Goal: Task Accomplishment & Management: Manage account settings

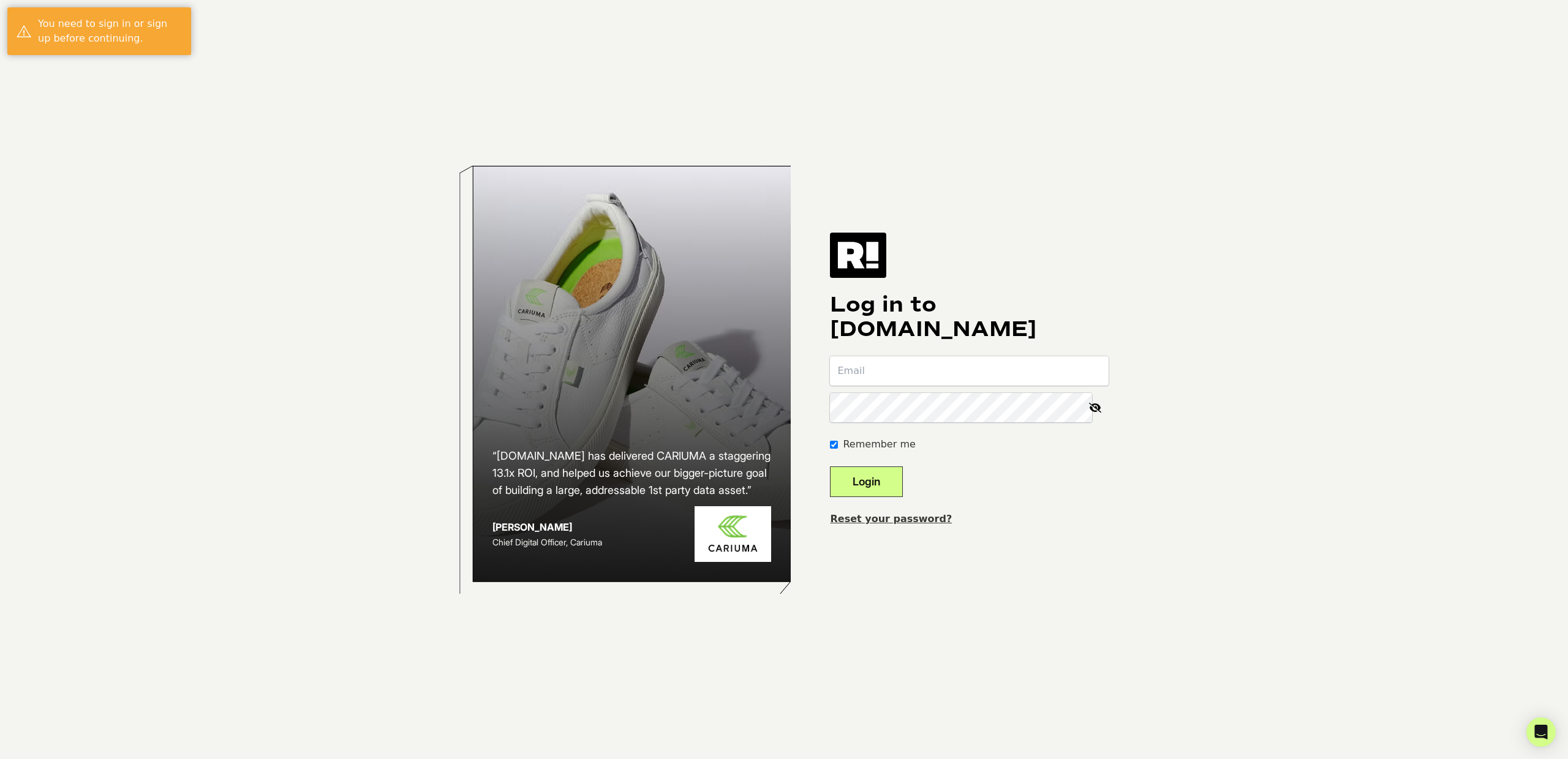
type input "chad@earnware.com"
click at [896, 480] on button "Login" at bounding box center [867, 482] width 73 height 31
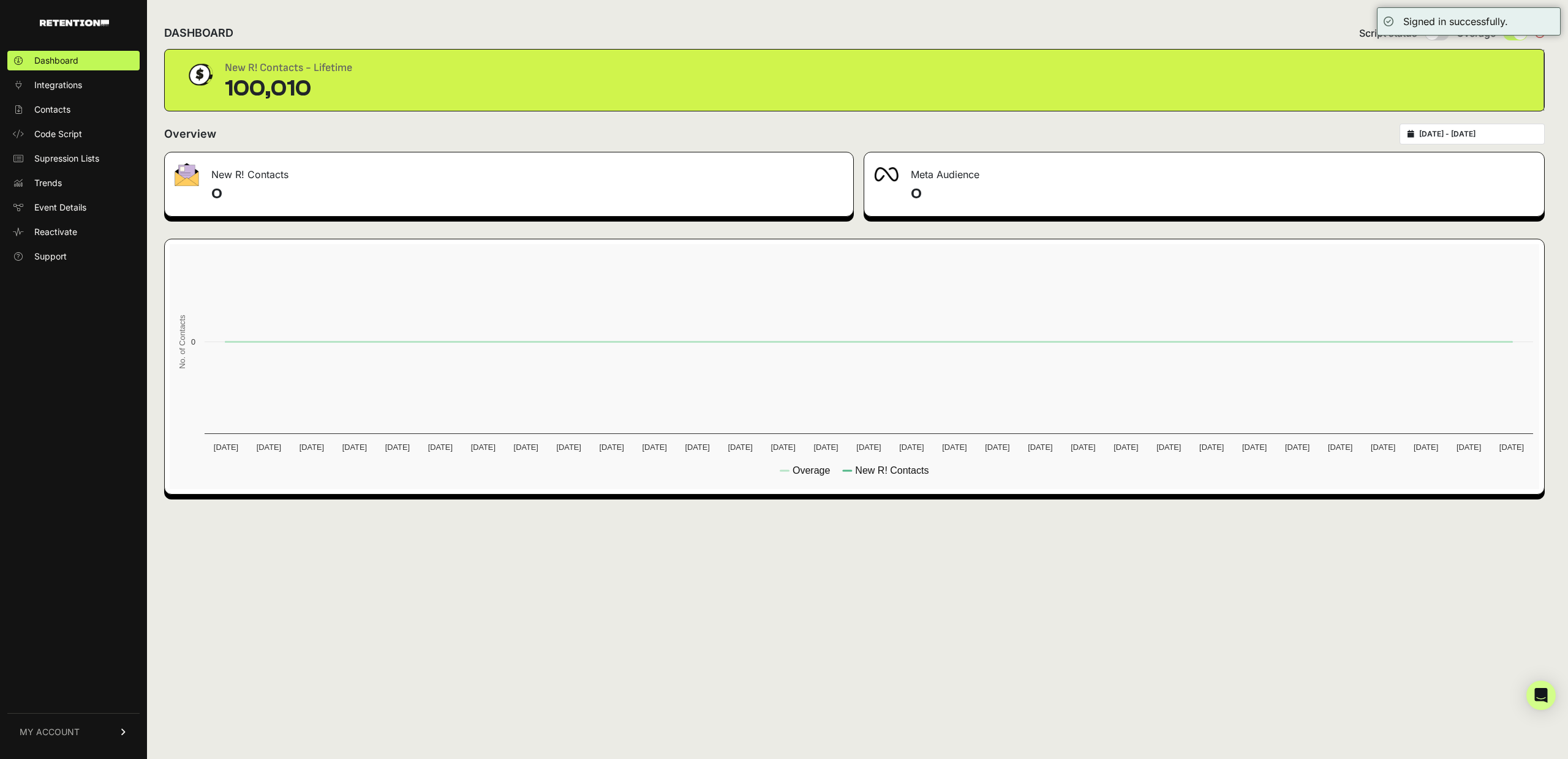
click at [1283, 22] on div "DASHBOARD Script status Overage" at bounding box center [854, 33] width 1381 height 32
click at [64, 112] on span "Contacts" at bounding box center [53, 109] width 36 height 12
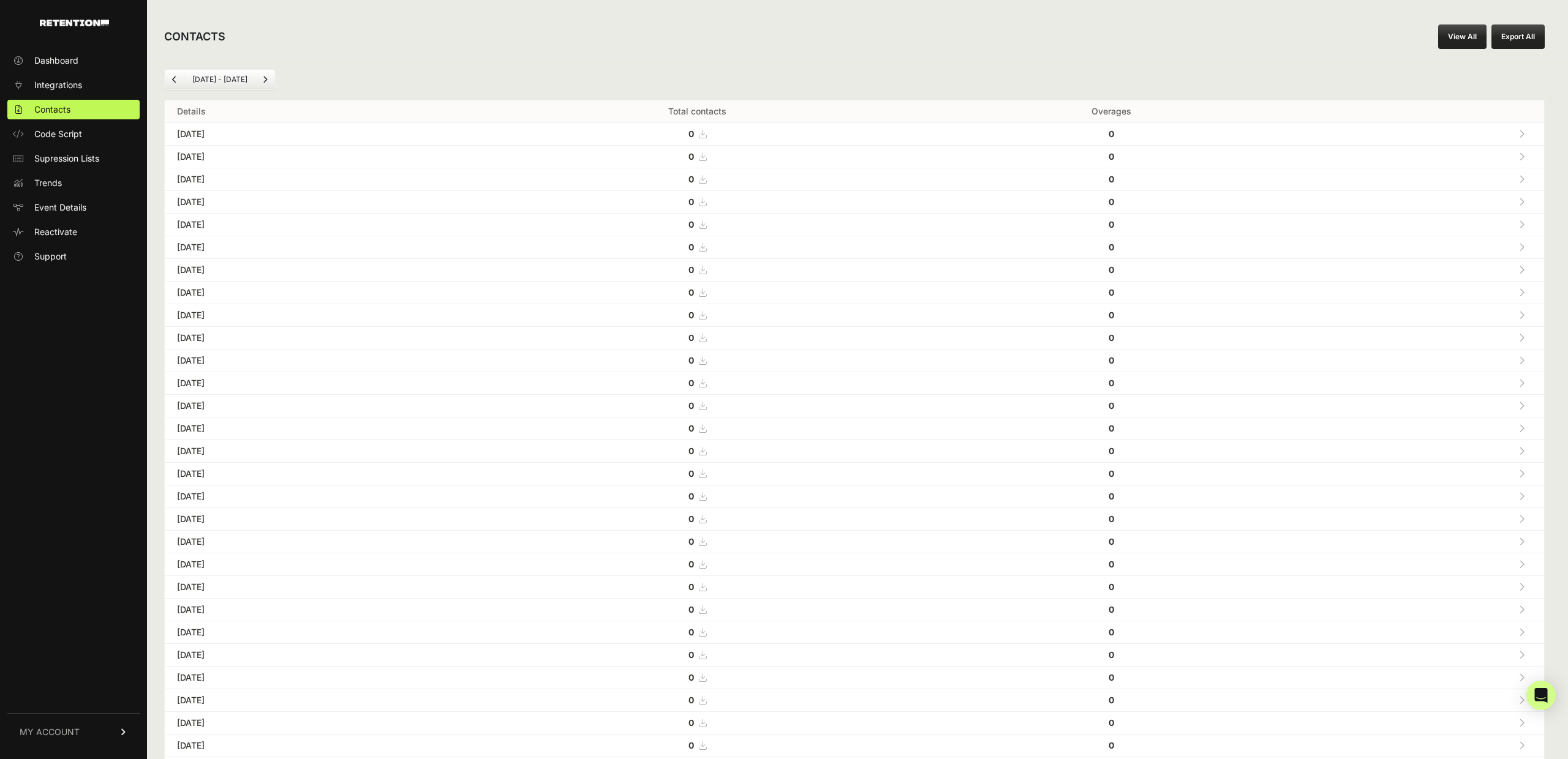
click at [111, 732] on link "MY ACCOUNT" at bounding box center [73, 732] width 132 height 37
click at [52, 695] on span "Billing" at bounding box center [46, 691] width 23 height 12
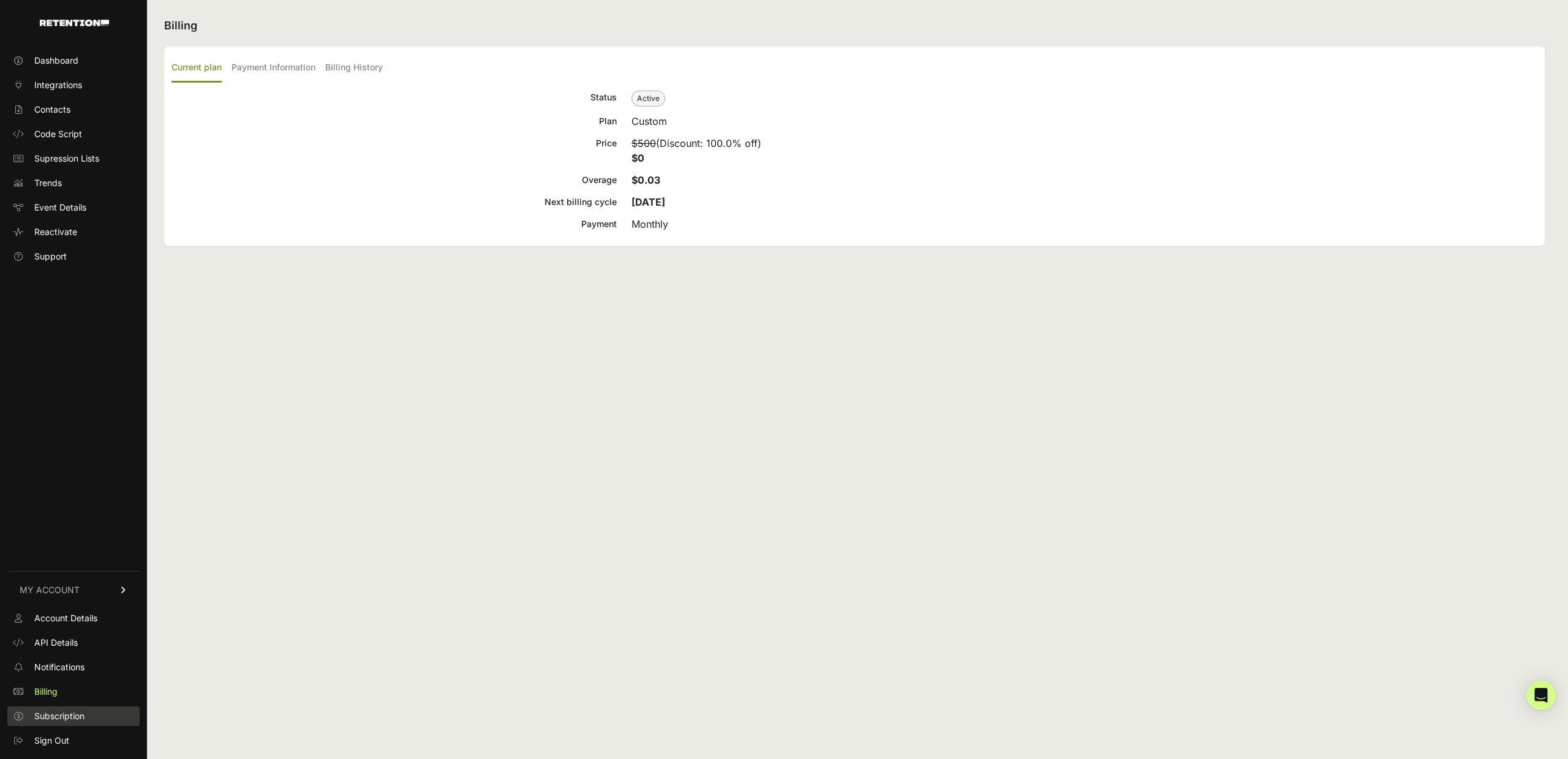
click at [51, 714] on span "Subscription" at bounding box center [59, 716] width 50 height 12
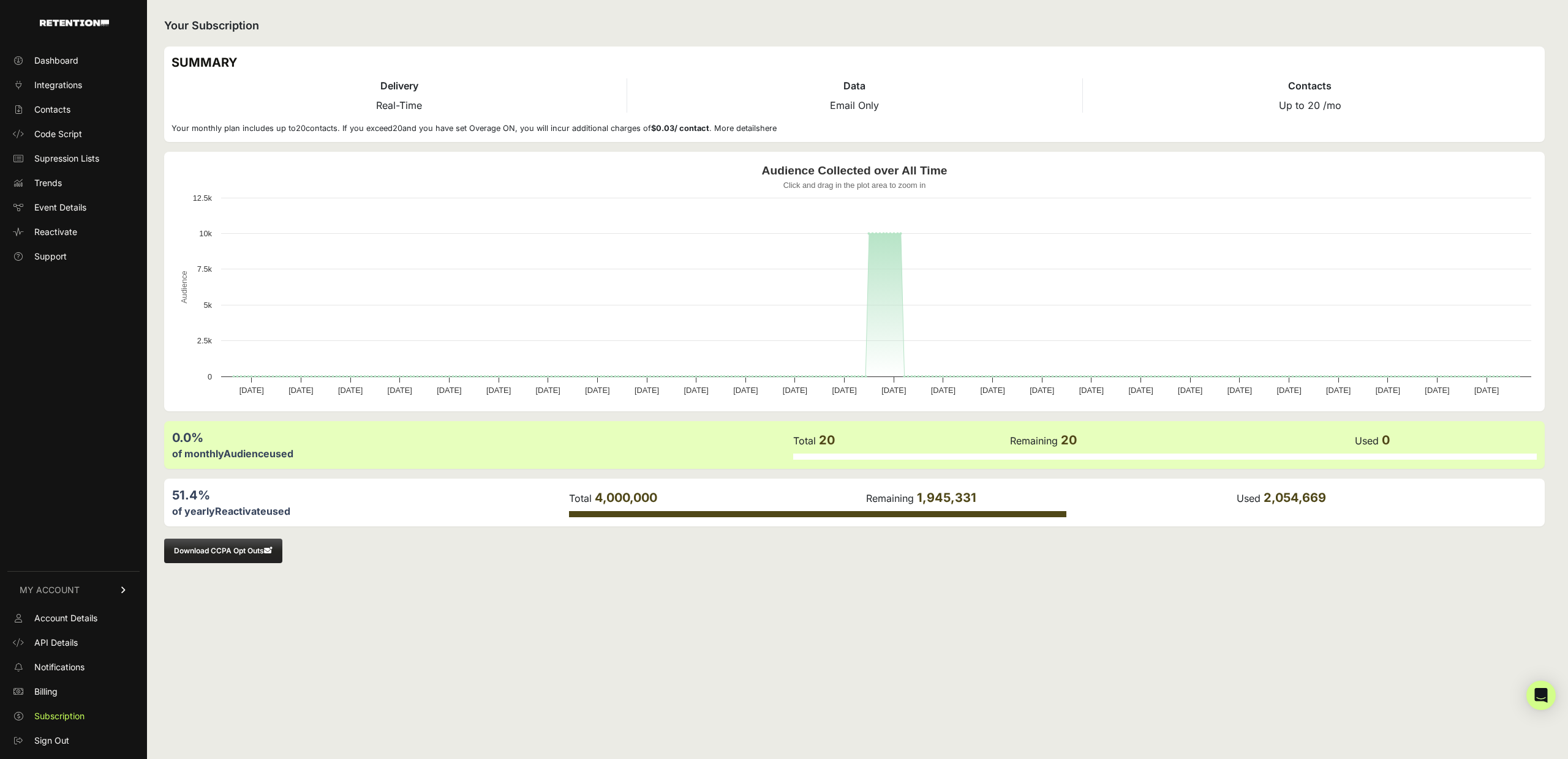
drag, startPoint x: 987, startPoint y: 498, endPoint x: 927, endPoint y: 498, distance: 60.0
click at [927, 498] on td "Remaining 1,945,331" at bounding box center [1051, 497] width 371 height 24
click at [46, 692] on span "Billing" at bounding box center [46, 691] width 23 height 12
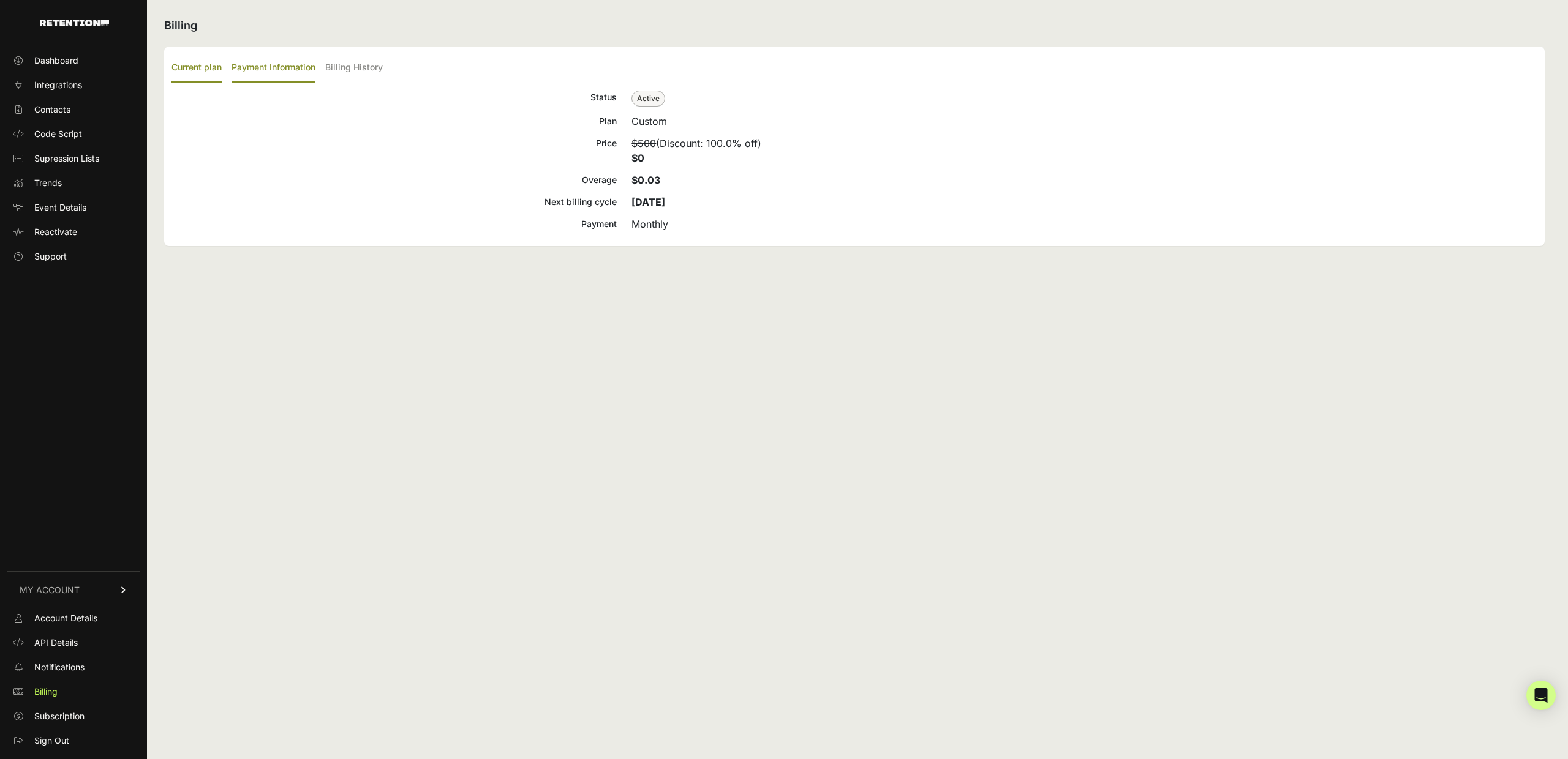
click at [267, 65] on label "Payment Information" at bounding box center [274, 68] width 84 height 29
click at [0, 0] on input "Payment Information" at bounding box center [0, 0] width 0 height 0
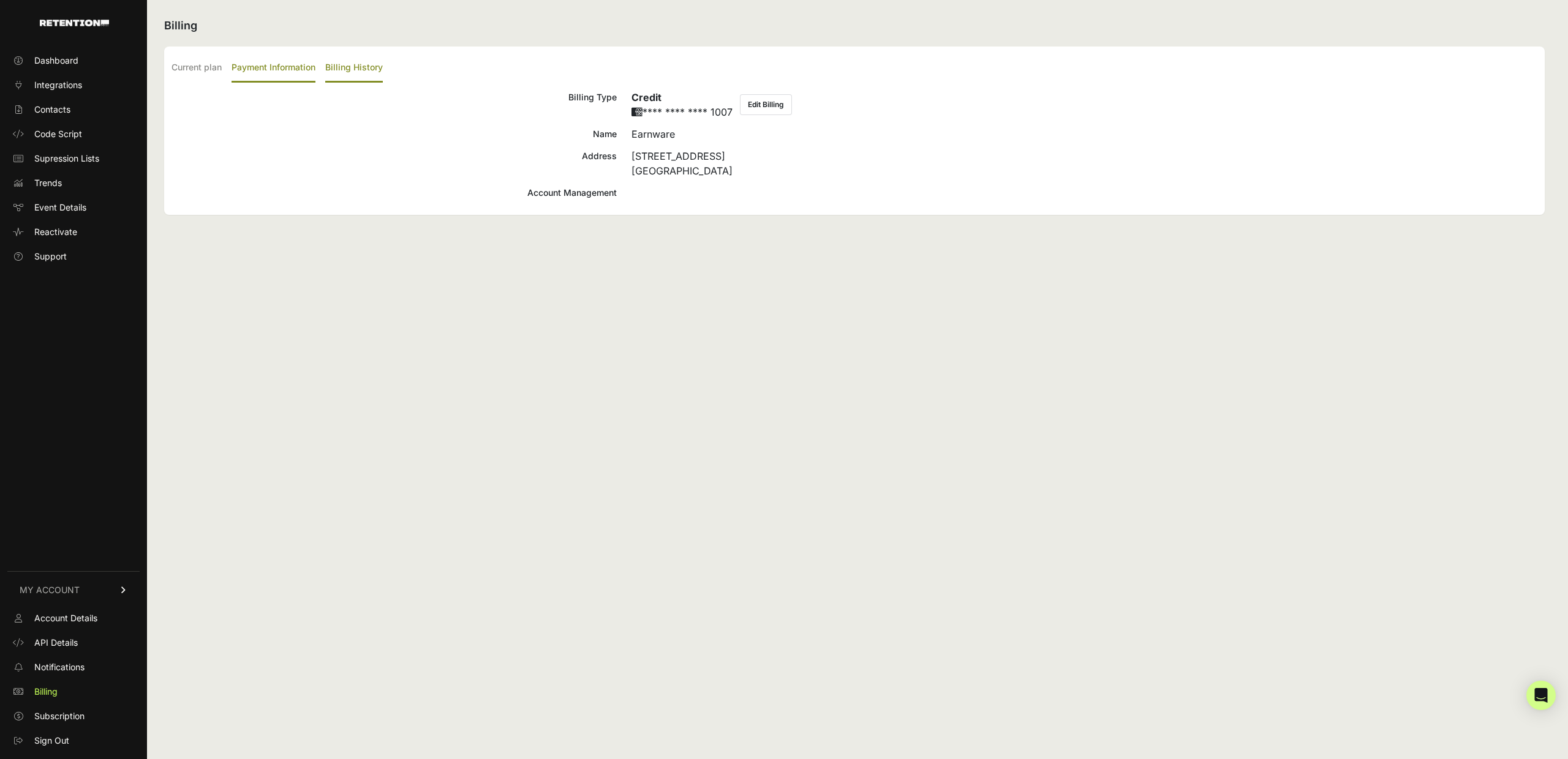
click at [365, 66] on label "Billing History" at bounding box center [354, 68] width 58 height 29
click at [0, 0] on input "Billing History" at bounding box center [0, 0] width 0 height 0
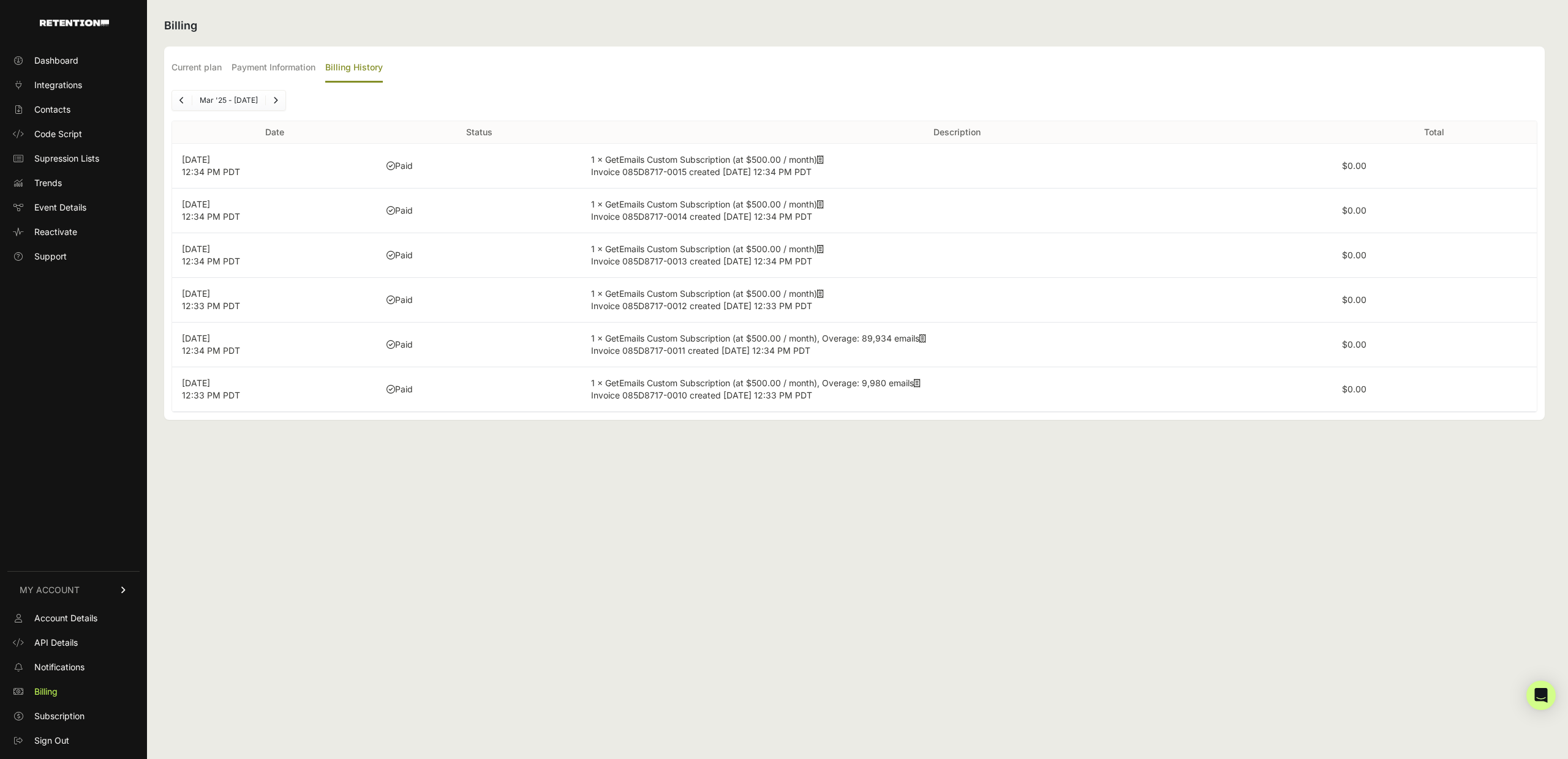
click at [822, 157] on icon at bounding box center [820, 160] width 7 height 8
click at [56, 624] on span "Account Details" at bounding box center [66, 618] width 63 height 12
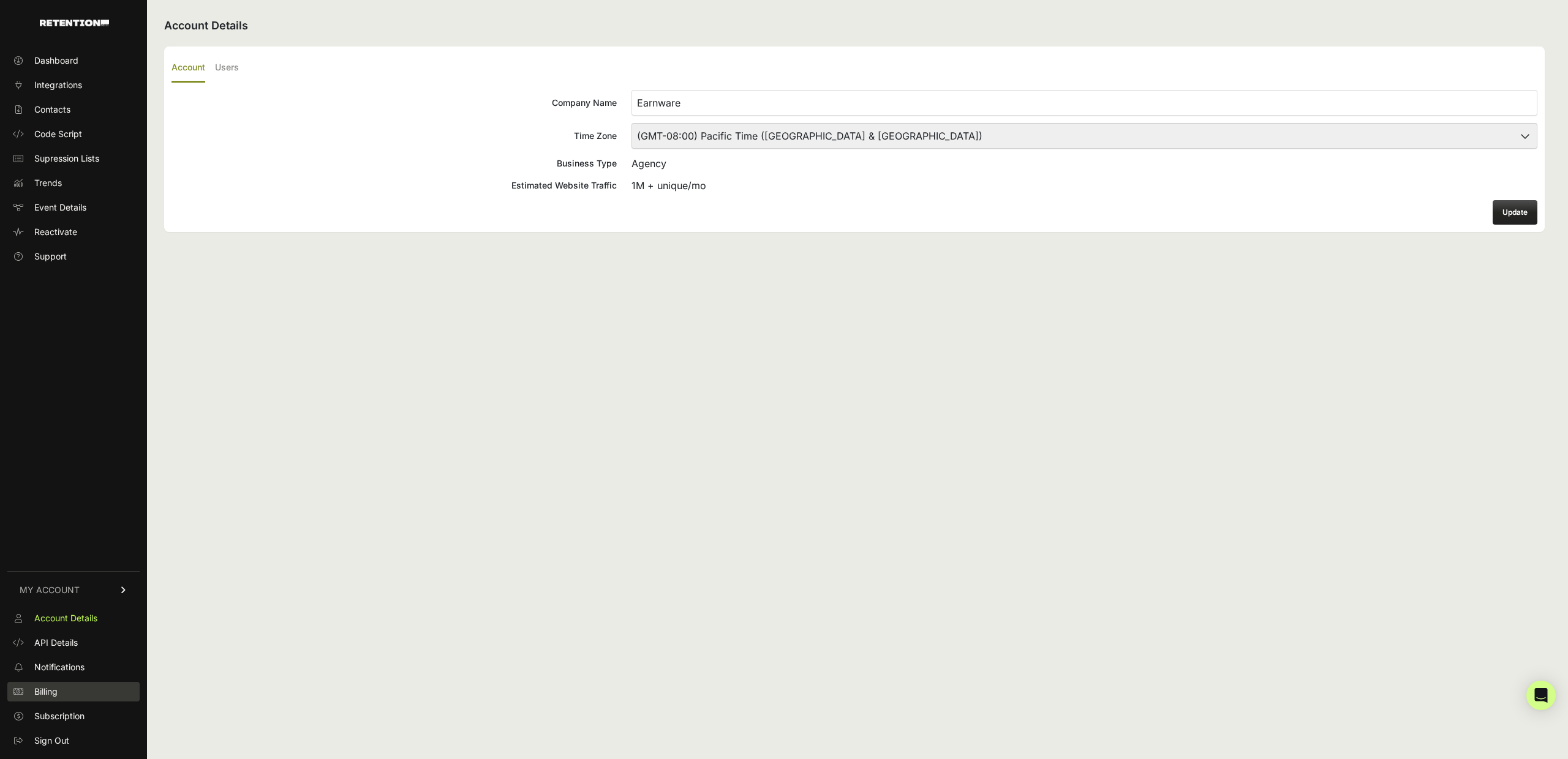
click at [68, 686] on link "Billing" at bounding box center [73, 692] width 132 height 20
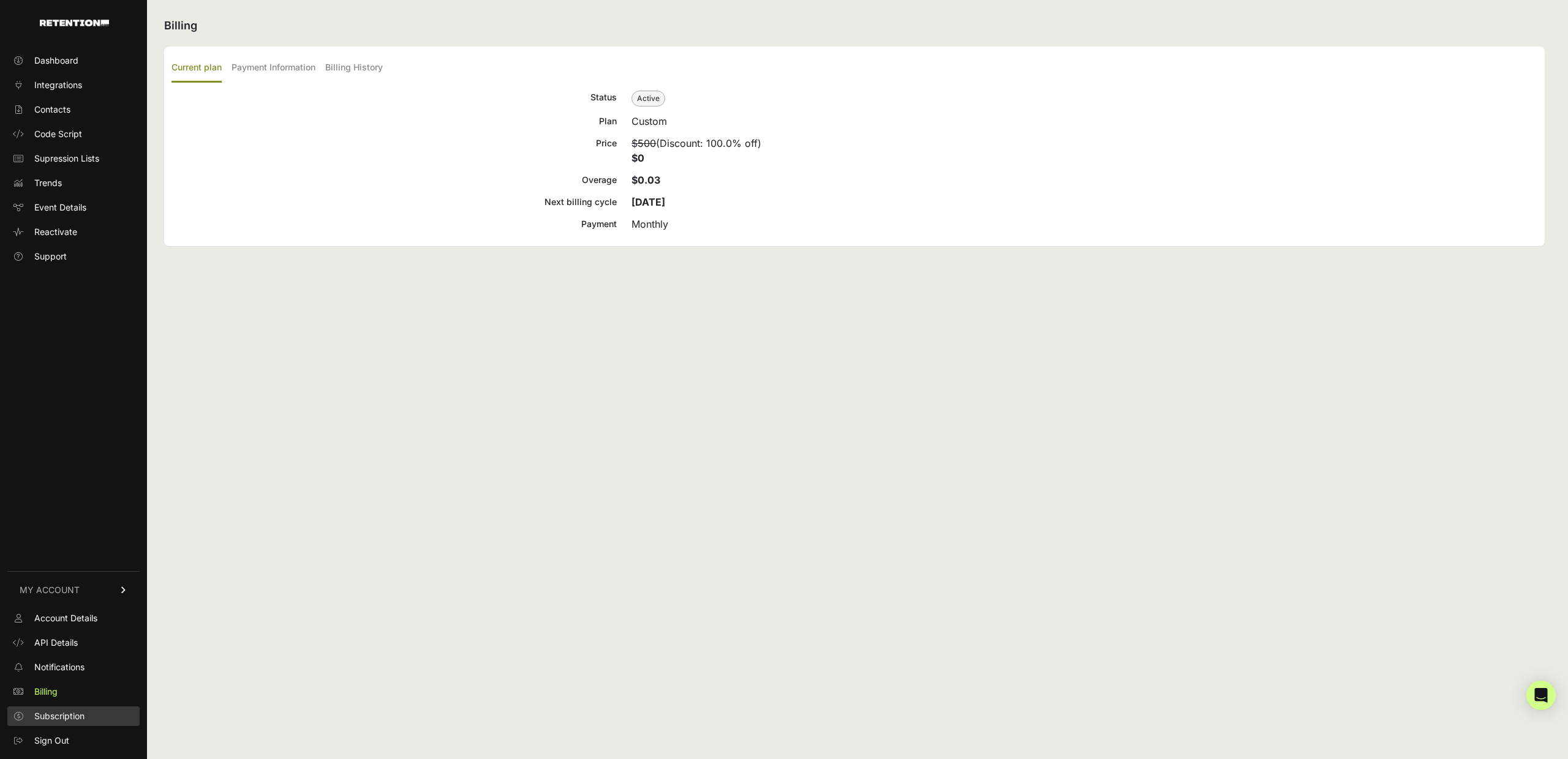
click at [71, 716] on span "Subscription" at bounding box center [59, 716] width 50 height 12
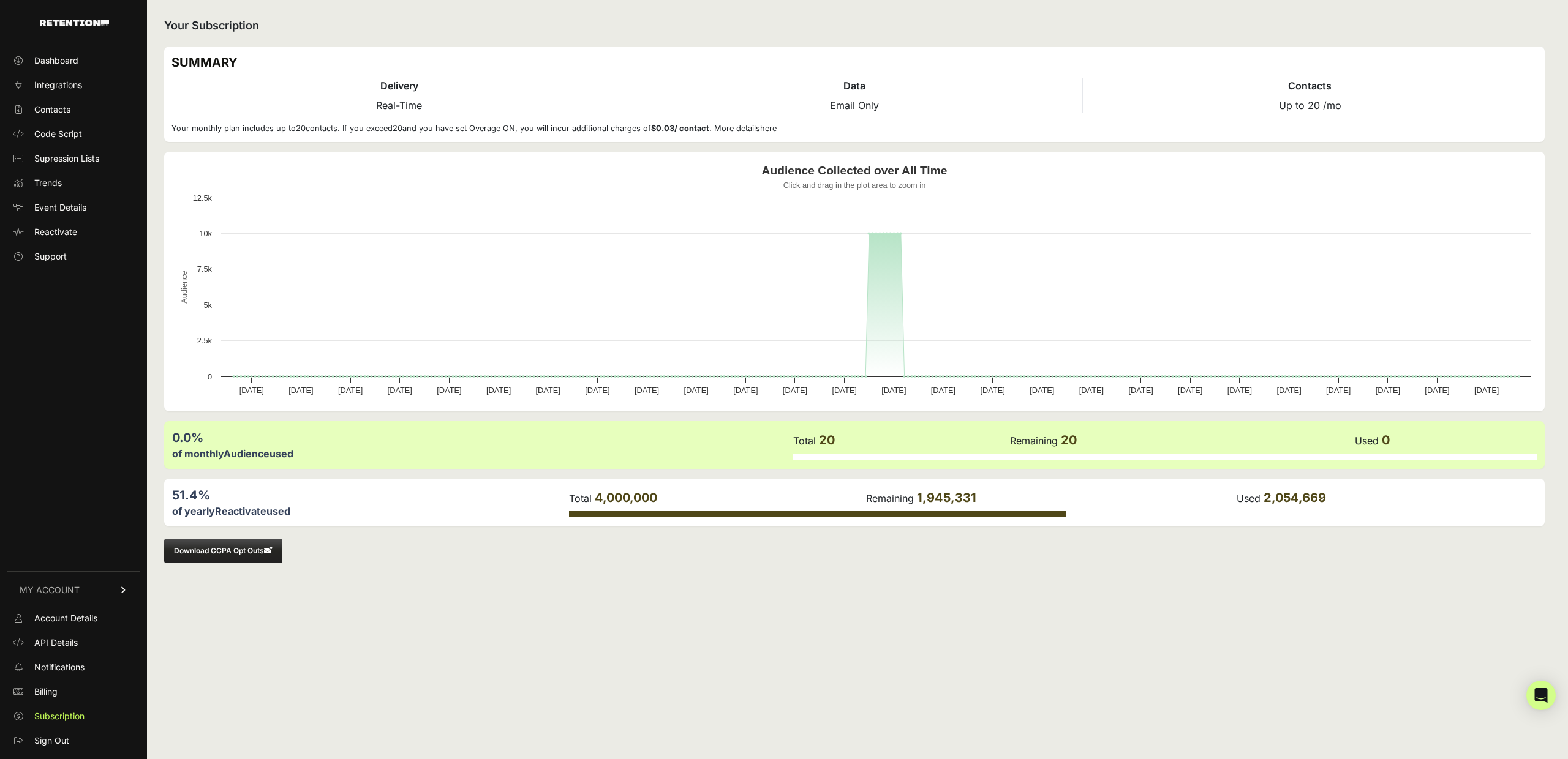
drag, startPoint x: 986, startPoint y: 499, endPoint x: 927, endPoint y: 495, distance: 59.1
click at [927, 495] on td "Remaining 1,945,331" at bounding box center [1051, 497] width 371 height 24
click at [651, 615] on div "Your Subscription SUMMARY Delivery Real-Time Data Email Only Contacts Up to 20 …" at bounding box center [854, 380] width 1415 height 759
click at [773, 129] on link "here" at bounding box center [768, 128] width 17 height 9
